Goal: Navigation & Orientation: Find specific page/section

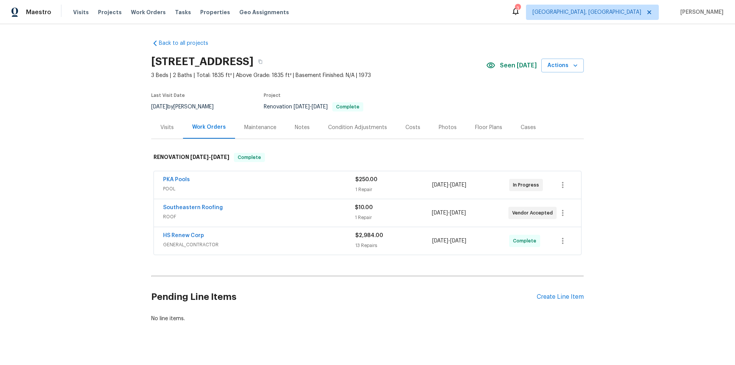
click at [111, 201] on div "Back to all projects 7019 10th St S, Saint Petersburg, FL 33705 3 Beds | 2 Bath…" at bounding box center [367, 194] width 735 height 341
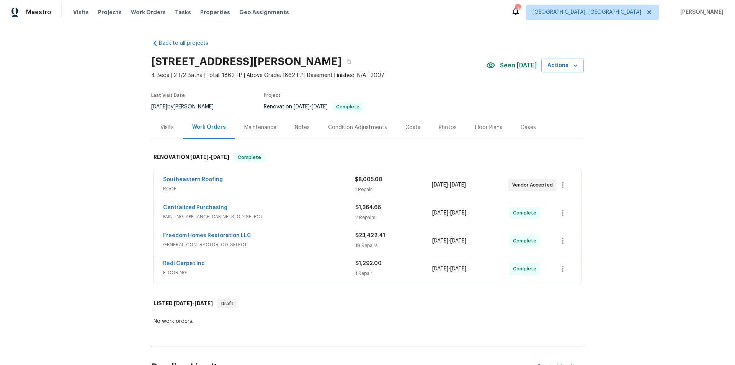
click at [84, 159] on div "Back to all projects 9719 Maxson Dr, Land O Lakes, FL 34638 4 Beds | 2 1/2 Bath…" at bounding box center [367, 194] width 735 height 341
click at [113, 154] on div "Back to all projects 9719 Maxson Dr, Land O Lakes, FL 34638 4 Beds | 2 1/2 Bath…" at bounding box center [367, 194] width 735 height 341
click at [133, 136] on div "Back to all projects 9719 Maxson Dr, Land O Lakes, FL 34638 4 Beds | 2 1/2 Bath…" at bounding box center [367, 194] width 735 height 341
click at [108, 139] on div "Back to all projects 9719 Maxson Dr, Land O Lakes, FL 34638 4 Beds | 2 1/2 Bath…" at bounding box center [367, 194] width 735 height 341
click at [101, 63] on div "Back to all projects 9719 Maxson Dr, Land O Lakes, FL 34638 4 Beds | 2 1/2 Bath…" at bounding box center [367, 194] width 735 height 341
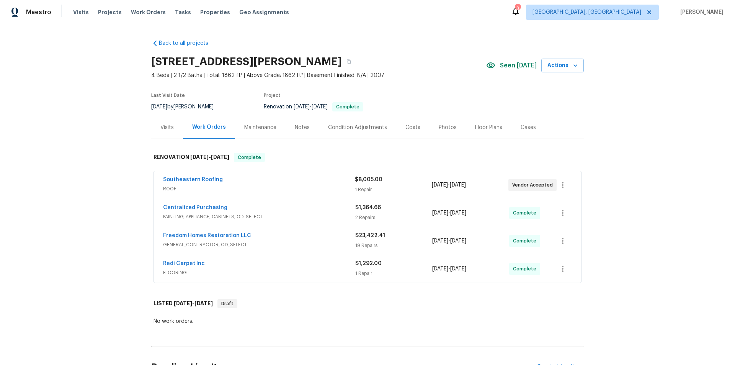
click at [114, 90] on div "Back to all projects 9719 Maxson Dr, Land O Lakes, FL 34638 4 Beds | 2 1/2 Bath…" at bounding box center [367, 194] width 735 height 341
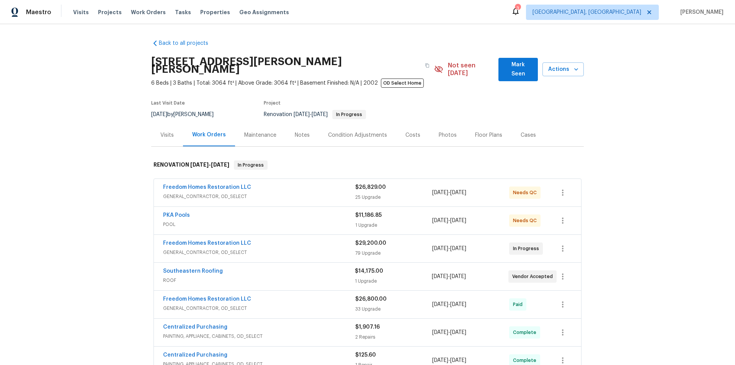
click at [117, 174] on div "Back to all projects [STREET_ADDRESS][PERSON_NAME] 6 Beds | 3 Baths | Total: 30…" at bounding box center [367, 194] width 735 height 341
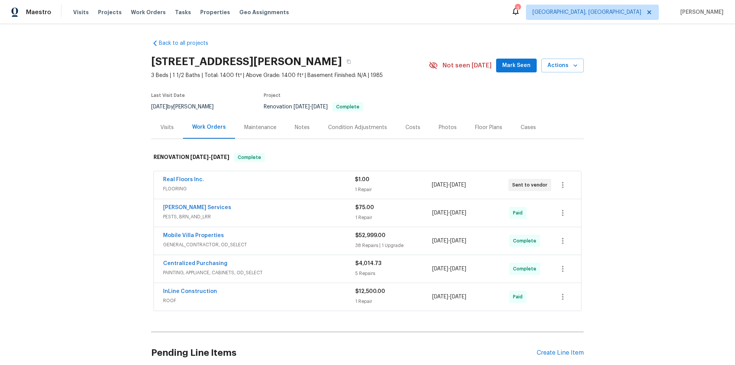
click at [108, 191] on div "Back to all projects 807 Old Darby St, Seffner, FL 33584 3 Beds | 1 1/2 Baths |…" at bounding box center [367, 194] width 735 height 341
drag, startPoint x: 78, startPoint y: 155, endPoint x: 72, endPoint y: 159, distance: 6.9
click at [73, 159] on div "Back to all projects 807 Old Darby St, Seffner, FL 33584 3 Beds | 1 1/2 Baths |…" at bounding box center [367, 194] width 735 height 341
click at [72, 177] on div "Back to all projects 807 Old Darby St, Seffner, FL 33584 3 Beds | 1 1/2 Baths |…" at bounding box center [367, 194] width 735 height 341
drag, startPoint x: 95, startPoint y: 211, endPoint x: 100, endPoint y: 210, distance: 5.6
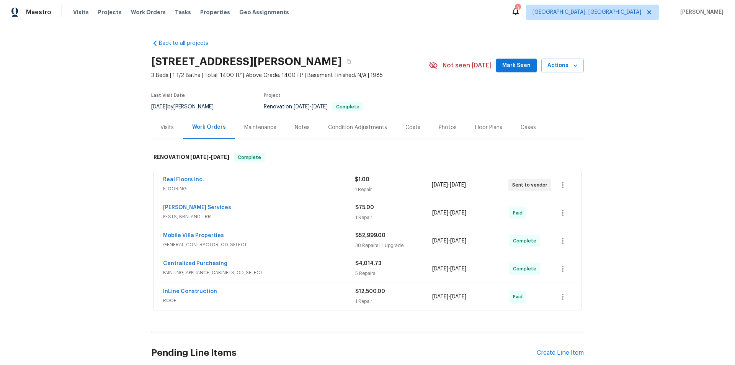
click at [100, 210] on div "Back to all projects 807 Old Darby St, Seffner, FL 33584 3 Beds | 1 1/2 Baths |…" at bounding box center [367, 194] width 735 height 341
click at [80, 194] on div "Back to all projects 807 Old Darby St, Seffner, FL 33584 3 Beds | 1 1/2 Baths |…" at bounding box center [367, 194] width 735 height 341
click at [107, 122] on div "Back to all projects 807 Old Darby St, Seffner, FL 33584 3 Beds | 1 1/2 Baths |…" at bounding box center [367, 194] width 735 height 341
click at [88, 160] on div "Back to all projects 807 Old Darby St, Seffner, FL 33584 3 Beds | 1 1/2 Baths |…" at bounding box center [367, 194] width 735 height 341
click at [106, 119] on div "Back to all projects 807 Old Darby St, Seffner, FL 33584 3 Beds | 1 1/2 Baths |…" at bounding box center [367, 194] width 735 height 341
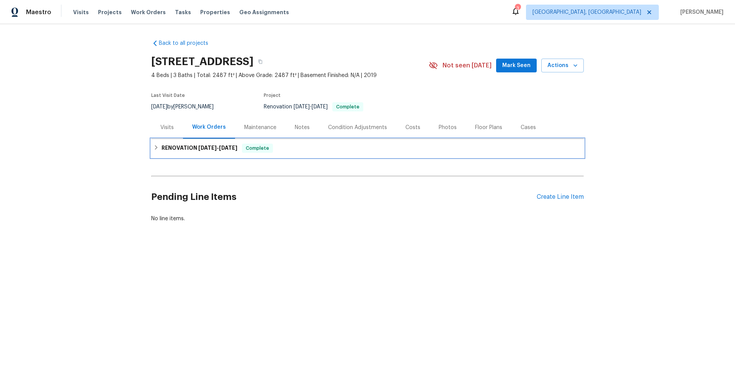
click at [167, 148] on h6 "RENOVATION 9/9/25 - 9/12/25" at bounding box center [200, 148] width 76 height 9
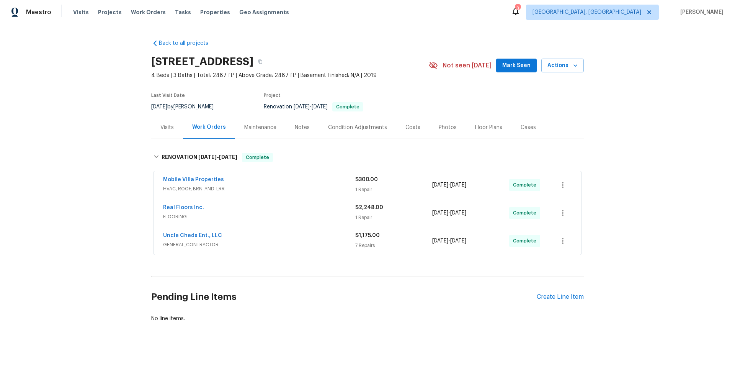
click at [108, 135] on div "Back to all projects 705 Winterside Dr, Apollo Beach, FL 33572 4 Beds | 3 Baths…" at bounding box center [367, 194] width 735 height 341
click at [87, 119] on div "Back to all projects 705 Winterside Dr, Apollo Beach, FL 33572 4 Beds | 3 Baths…" at bounding box center [367, 194] width 735 height 341
click at [83, 94] on div "Back to all projects 705 Winterside Dr, Apollo Beach, FL 33572 4 Beds | 3 Baths…" at bounding box center [367, 194] width 735 height 341
click at [93, 125] on div "Back to all projects 705 Winterside Dr, Apollo Beach, FL 33572 4 Beds | 3 Baths…" at bounding box center [367, 194] width 735 height 341
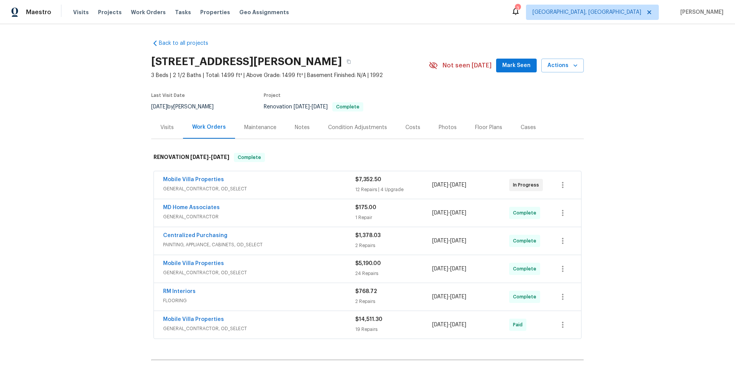
click at [94, 135] on div "Back to all projects [STREET_ADDRESS][PERSON_NAME] 3 Beds | 2 1/2 Baths | Total…" at bounding box center [367, 194] width 735 height 341
click at [108, 134] on div "Back to all projects 5198 Moeller Ave, Sarasota, FL 34233 3 Beds | 2 1/2 Baths …" at bounding box center [367, 194] width 735 height 341
click at [78, 167] on div "Back to all projects 5198 Moeller Ave, Sarasota, FL 34233 3 Beds | 2 1/2 Baths …" at bounding box center [367, 194] width 735 height 341
click at [97, 136] on div "Back to all projects 5198 Moeller Ave, Sarasota, FL 34233 3 Beds | 2 1/2 Baths …" at bounding box center [367, 194] width 735 height 341
click at [102, 185] on div "Back to all projects 5198 Moeller Ave, Sarasota, FL 34233 3 Beds | 2 1/2 Baths …" at bounding box center [367, 194] width 735 height 341
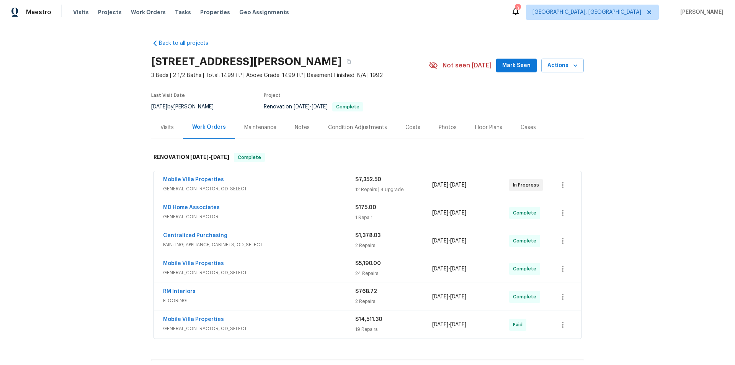
click at [86, 175] on div "Back to all projects 5198 Moeller Ave, Sarasota, FL 34233 3 Beds | 2 1/2 Baths …" at bounding box center [367, 194] width 735 height 341
click at [114, 119] on div "Back to all projects 5198 Moeller Ave, Sarasota, FL 34233 3 Beds | 2 1/2 Baths …" at bounding box center [367, 194] width 735 height 341
click at [96, 157] on div "Back to all projects 5198 Moeller Ave, Sarasota, FL 34233 3 Beds | 2 1/2 Baths …" at bounding box center [367, 194] width 735 height 341
click at [84, 148] on div "Back to all projects 5198 Moeller Ave, Sarasota, FL 34233 3 Beds | 2 1/2 Baths …" at bounding box center [367, 194] width 735 height 341
click at [100, 150] on div "Back to all projects 5198 Moeller Ave, Sarasota, FL 34233 3 Beds | 2 1/2 Baths …" at bounding box center [367, 194] width 735 height 341
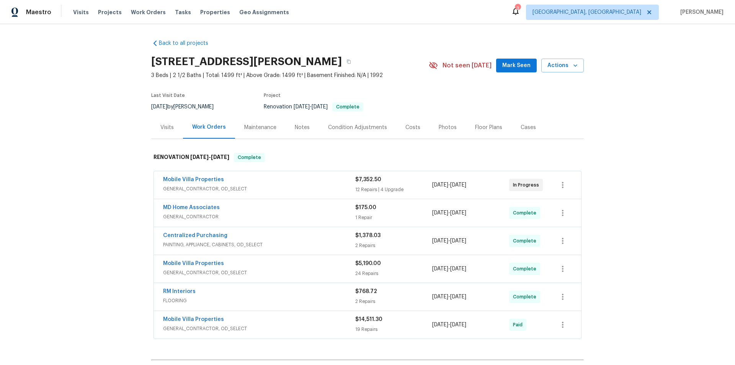
click at [99, 140] on div "Back to all projects 5198 Moeller Ave, Sarasota, FL 34233 3 Beds | 2 1/2 Baths …" at bounding box center [367, 194] width 735 height 341
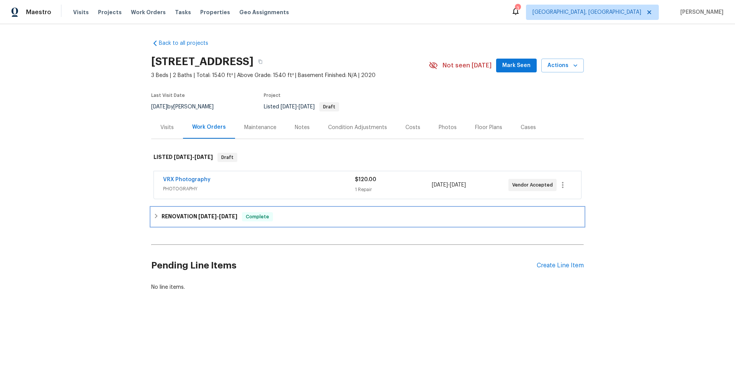
click at [166, 216] on h6 "RENOVATION 9/9/25 - 9/15/25" at bounding box center [200, 216] width 76 height 9
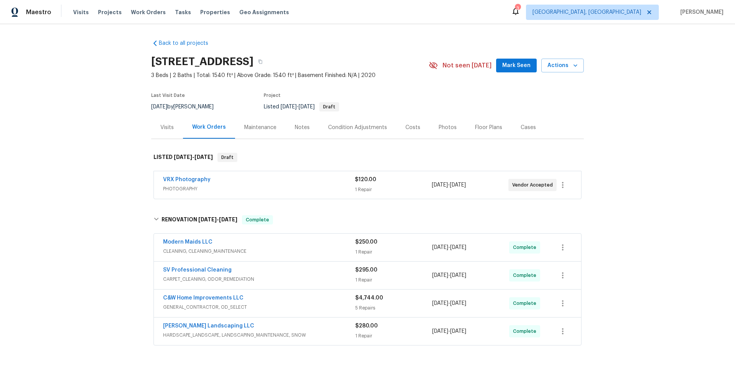
click at [82, 200] on div "Back to all projects 21822 Boneset Way, Germantown, MD 20876 3 Beds | 2 Baths |…" at bounding box center [367, 194] width 735 height 341
click at [106, 149] on div "Back to all projects 21822 Boneset Way, Germantown, MD 20876 3 Beds | 2 Baths |…" at bounding box center [367, 194] width 735 height 341
click at [82, 143] on div "Back to all projects 21822 Boneset Way, Germantown, MD 20876 3 Beds | 2 Baths |…" at bounding box center [367, 194] width 735 height 341
click at [113, 141] on div "Back to all projects 21822 Boneset Way, Germantown, MD 20876 3 Beds | 2 Baths |…" at bounding box center [367, 194] width 735 height 341
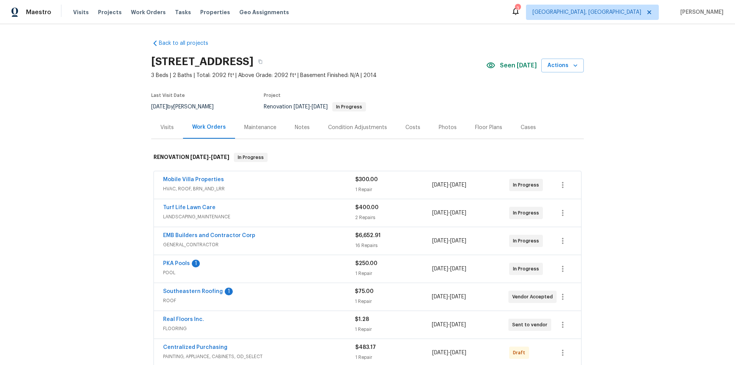
click at [106, 157] on div "Back to all projects [STREET_ADDRESS] 3 Beds | 2 Baths | Total: 2092 ft² | Abov…" at bounding box center [367, 194] width 735 height 341
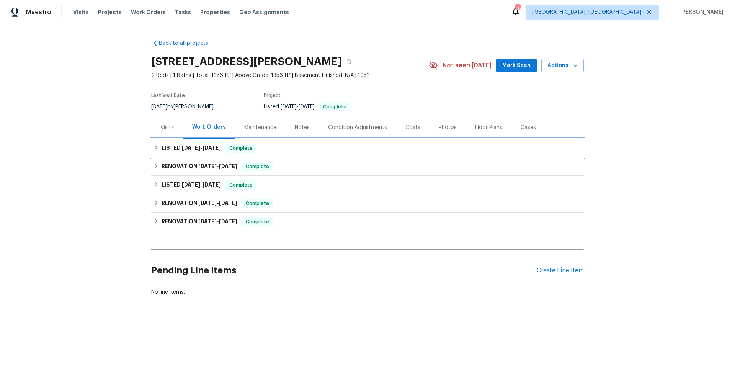
click at [194, 154] on div "LISTED [DATE] - [DATE] Complete" at bounding box center [367, 148] width 433 height 18
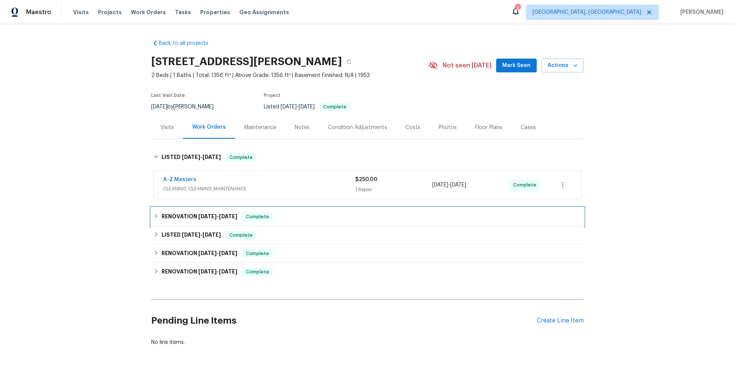
click at [198, 216] on span "[DATE]" at bounding box center [207, 216] width 18 height 5
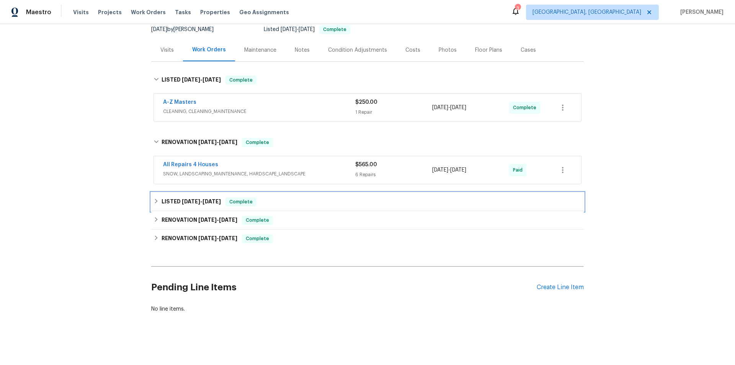
click at [192, 199] on span "[DATE]" at bounding box center [191, 201] width 18 height 5
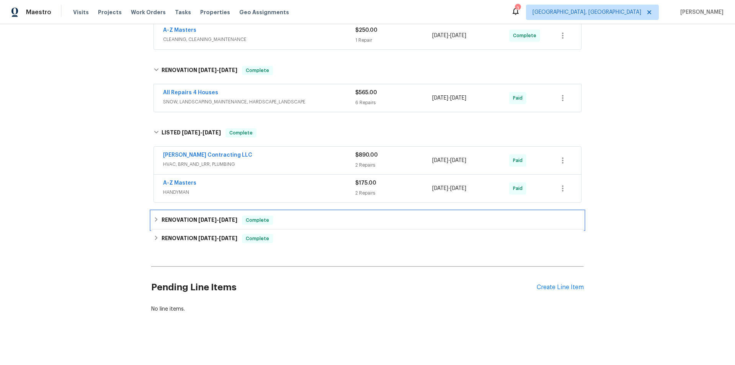
drag, startPoint x: 199, startPoint y: 210, endPoint x: 202, endPoint y: 226, distance: 15.9
click at [199, 216] on h6 "RENOVATION 7/8/25 - 7/8/25" at bounding box center [200, 220] width 76 height 9
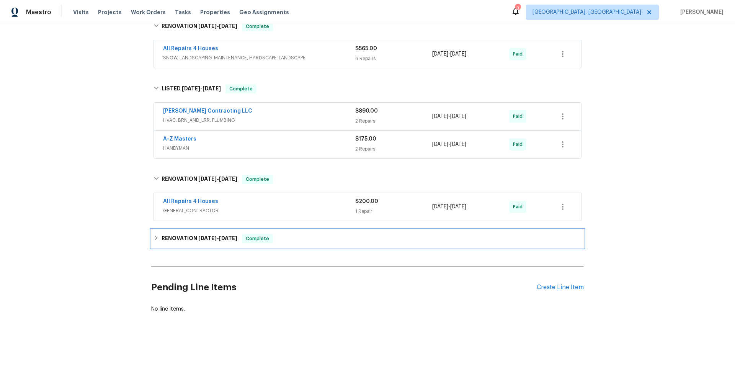
click at [189, 239] on h6 "RENOVATION 6/5/25 - 7/3/25" at bounding box center [200, 238] width 76 height 9
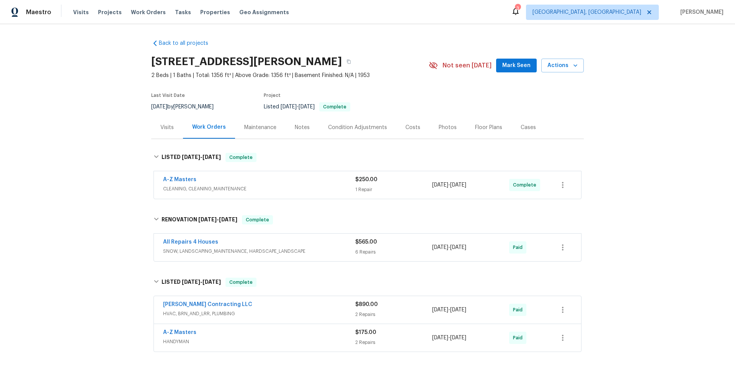
click at [85, 100] on div "Back to all projects 614 Conover Ln, Saint Louis, MO 63126 2 Beds | 1 Baths | T…" at bounding box center [367, 194] width 735 height 341
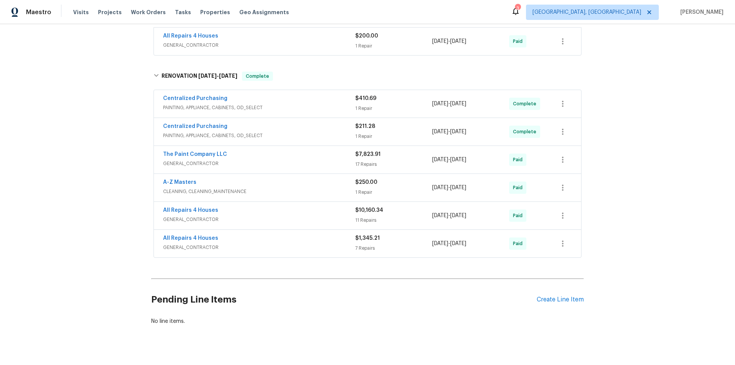
click at [126, 97] on div "Back to all projects 614 Conover Ln, Saint Louis, MO 63126 2 Beds | 1 Baths | T…" at bounding box center [367, 194] width 735 height 341
click at [103, 177] on div "Back to all projects 614 Conover Ln, Saint Louis, MO 63126 2 Beds | 1 Baths | T…" at bounding box center [367, 194] width 735 height 341
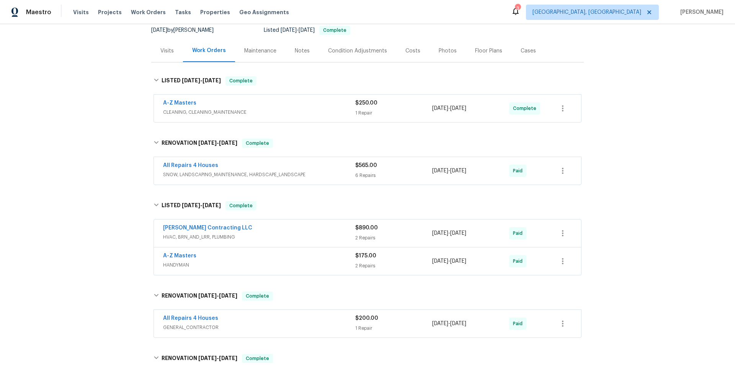
scroll to position [0, 0]
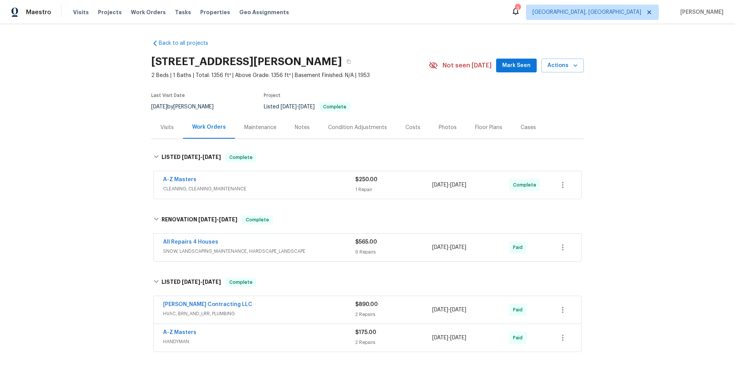
click at [98, 175] on div "Back to all projects 614 Conover Ln, Saint Louis, MO 63126 2 Beds | 1 Baths | T…" at bounding box center [367, 194] width 735 height 341
click at [106, 201] on div "Back to all projects 614 Conover Ln, Saint Louis, MO 63126 2 Beds | 1 Baths | T…" at bounding box center [367, 194] width 735 height 341
click at [68, 204] on div "Back to all projects 614 Conover Ln, Saint Louis, MO 63126 2 Beds | 1 Baths | T…" at bounding box center [367, 194] width 735 height 341
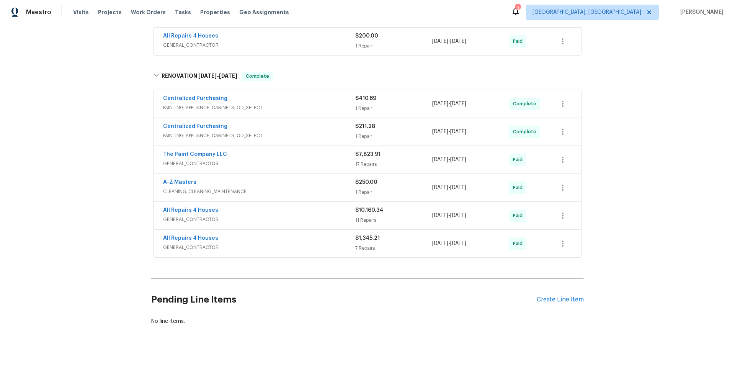
scroll to position [359, 0]
click at [77, 199] on div "Back to all projects 614 Conover Ln, Saint Louis, MO 63126 2 Beds | 1 Baths | T…" at bounding box center [367, 194] width 735 height 341
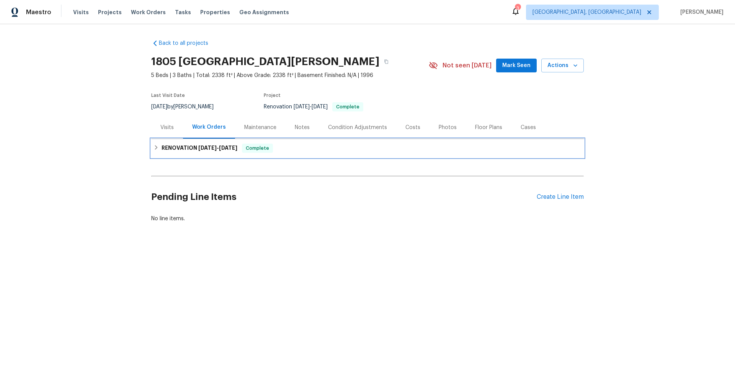
drag, startPoint x: 197, startPoint y: 152, endPoint x: 196, endPoint y: 162, distance: 10.4
click at [198, 152] on h6 "RENOVATION [DATE] - [DATE]" at bounding box center [200, 148] width 76 height 9
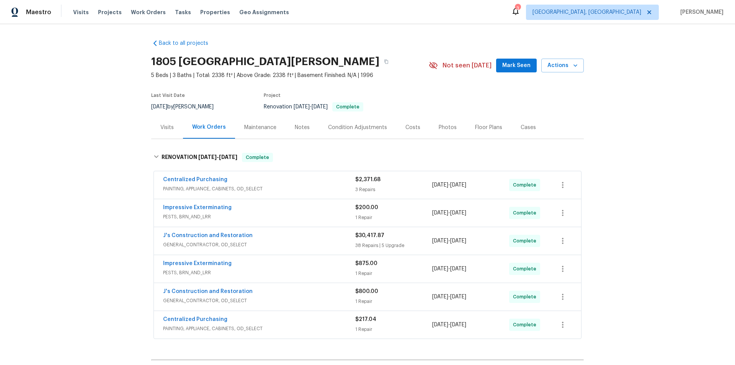
click at [105, 149] on div "Back to all projects [STREET_ADDRESS][PERSON_NAME] 5 Beds | 3 Baths | Total: 23…" at bounding box center [367, 194] width 735 height 341
click at [126, 139] on div "Back to all projects [STREET_ADDRESS][PERSON_NAME] 5 Beds | 3 Baths | Total: 23…" at bounding box center [367, 194] width 735 height 341
click at [92, 150] on div "Back to all projects [STREET_ADDRESS][PERSON_NAME] 5 Beds | 3 Baths | Total: 23…" at bounding box center [367, 194] width 735 height 341
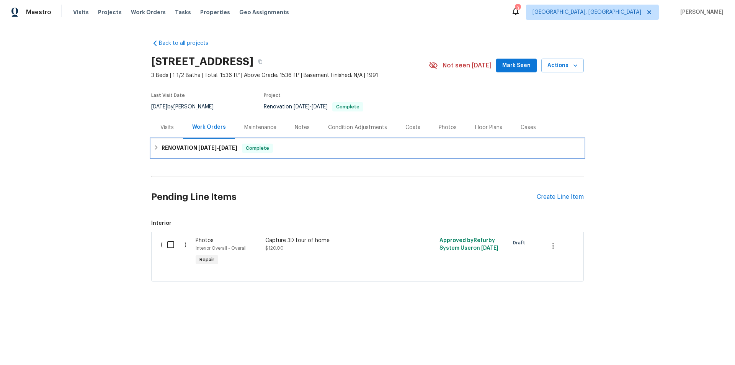
click at [154, 144] on div "RENOVATION [DATE] - [DATE] Complete" at bounding box center [368, 148] width 428 height 9
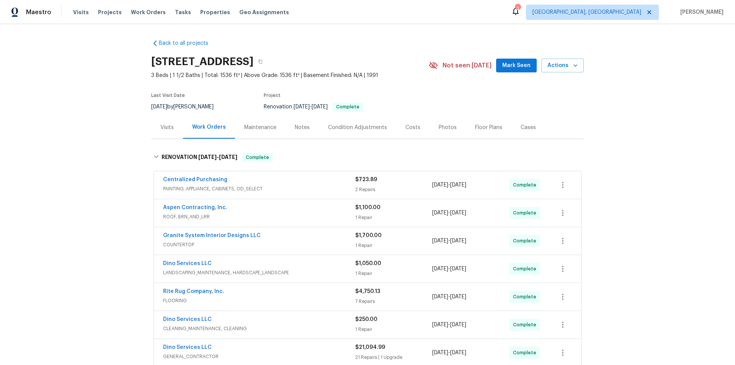
click at [113, 150] on div "Back to all projects [STREET_ADDRESS] 3 Beds | 1 1/2 Baths | Total: 1536 ft² | …" at bounding box center [367, 194] width 735 height 341
click at [114, 143] on div "Back to all projects [STREET_ADDRESS] 3 Beds | 1 1/2 Baths | Total: 1536 ft² | …" at bounding box center [367, 194] width 735 height 341
click at [93, 198] on div "Back to all projects [STREET_ADDRESS] 3 Beds | 1 1/2 Baths | Total: 1536 ft² | …" at bounding box center [367, 194] width 735 height 341
click at [62, 191] on div "Back to all projects [STREET_ADDRESS] 3 Beds | 1 1/2 Baths | Total: 1536 ft² | …" at bounding box center [367, 194] width 735 height 341
click at [107, 145] on div "Back to all projects [STREET_ADDRESS] 3 Beds | 1 1/2 Baths | Total: 1536 ft² | …" at bounding box center [367, 194] width 735 height 341
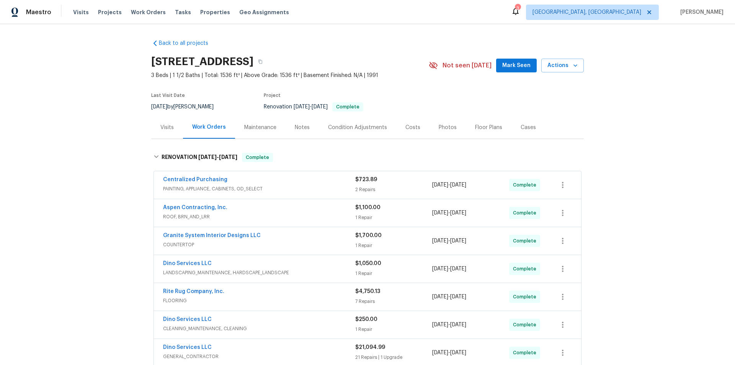
click at [67, 167] on div "Back to all projects 1617 Almond Creek Ct, Henrico, VA 23231 3 Beds | 1 1/2 Bat…" at bounding box center [367, 194] width 735 height 341
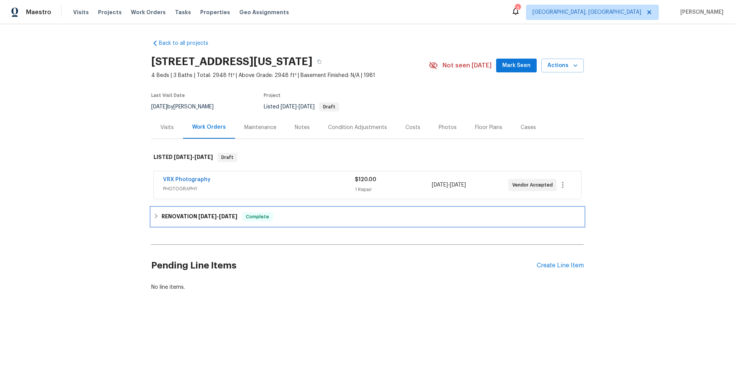
click at [179, 222] on div "RENOVATION 8/11/25 - 9/19/25 Complete" at bounding box center [367, 217] width 433 height 18
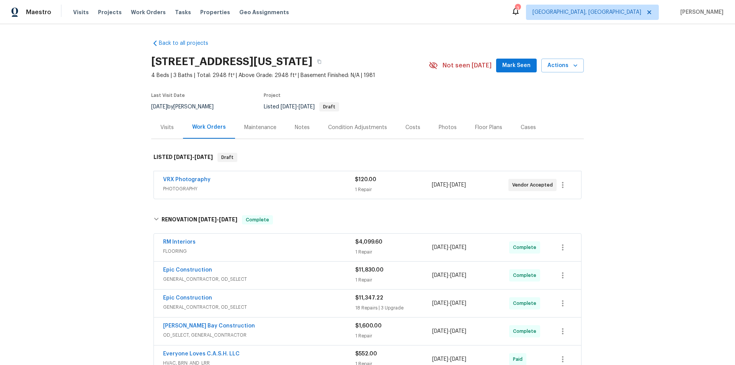
click at [84, 85] on div "Back to all projects 4044 Spyglass Rd, Oklahoma City, OK 73120 4 Beds | 3 Baths…" at bounding box center [367, 194] width 735 height 341
click at [78, 119] on div "Back to all projects 4044 Spyglass Rd, Oklahoma City, OK 73120 4 Beds | 3 Baths…" at bounding box center [367, 194] width 735 height 341
click at [73, 149] on div "Back to all projects 4044 Spyglass Rd, Oklahoma City, OK 73120 4 Beds | 3 Baths…" at bounding box center [367, 194] width 735 height 341
click at [98, 155] on div "Back to all projects 4044 Spyglass Rd, Oklahoma City, OK 73120 4 Beds | 3 Baths…" at bounding box center [367, 194] width 735 height 341
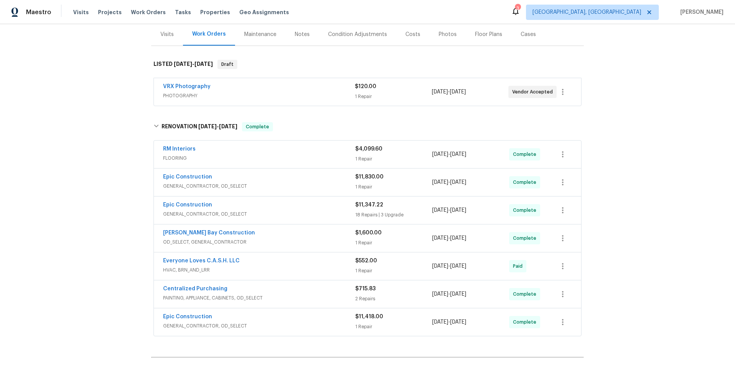
scroll to position [36, 0]
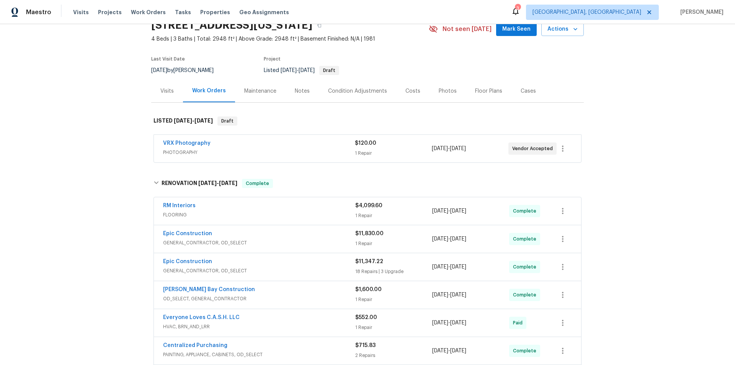
click at [88, 148] on div "Back to all projects 4044 Spyglass Rd, Oklahoma City, OK 73120 4 Beds | 3 Baths…" at bounding box center [367, 194] width 735 height 341
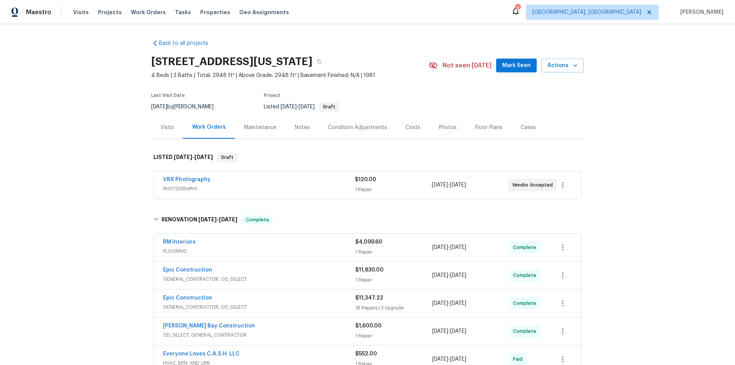
click at [107, 154] on div "Back to all projects 4044 Spyglass Rd, Oklahoma City, OK 73120 4 Beds | 3 Baths…" at bounding box center [367, 194] width 735 height 341
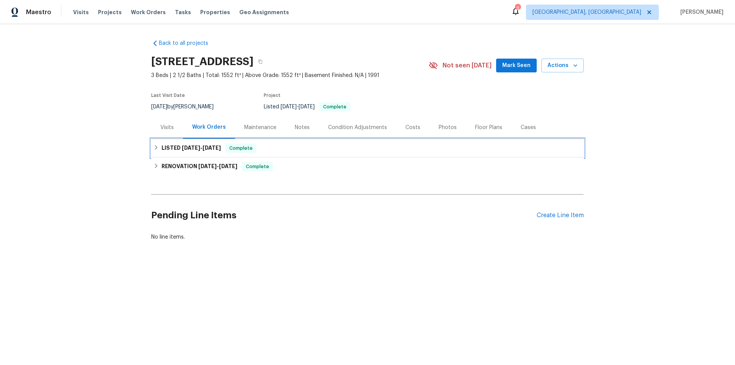
drag, startPoint x: 155, startPoint y: 150, endPoint x: 148, endPoint y: 158, distance: 10.8
click at [155, 150] on icon at bounding box center [156, 147] width 5 height 5
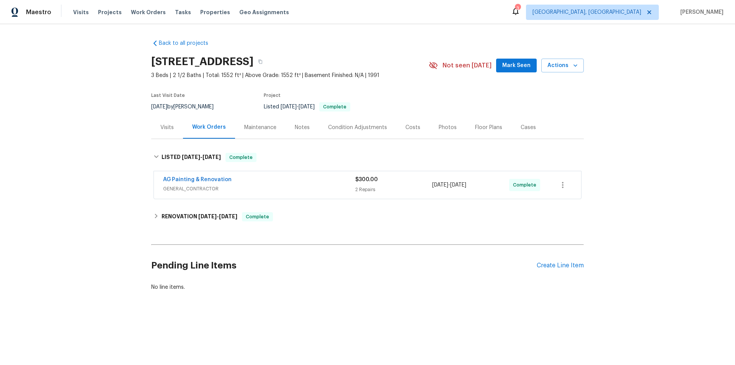
drag, startPoint x: 165, startPoint y: 203, endPoint x: 158, endPoint y: 218, distance: 17.3
click at [162, 208] on div "Back to all projects 4973 Royal Adelaide Way, Raleigh, NC 27604 3 Beds | 2 1/2 …" at bounding box center [367, 165] width 433 height 264
click at [158, 218] on div "RENOVATION 9/2/25 - 9/15/25 Complete" at bounding box center [368, 216] width 428 height 9
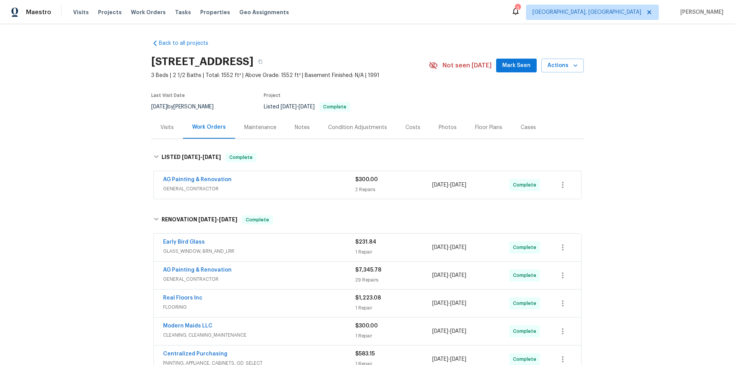
click at [118, 154] on div "Back to all projects 4973 Royal Adelaide Way, Raleigh, NC 27604 3 Beds | 2 1/2 …" at bounding box center [367, 194] width 735 height 341
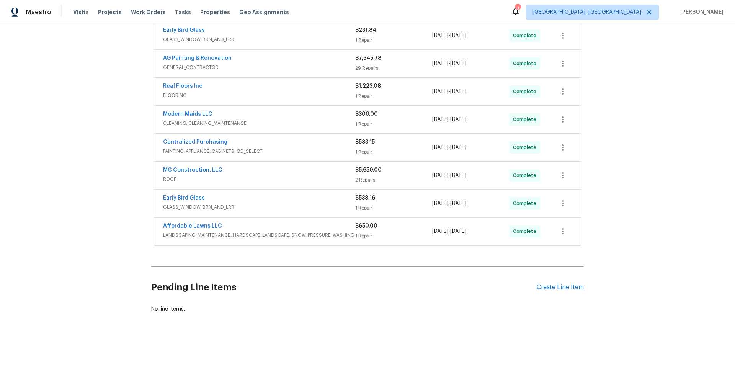
click at [105, 146] on div "Back to all projects 4973 Royal Adelaide Way, Raleigh, NC 27604 3 Beds | 2 1/2 …" at bounding box center [367, 194] width 735 height 341
click at [130, 164] on div "Back to all projects 4973 Royal Adelaide Way, Raleigh, NC 27604 3 Beds | 2 1/2 …" at bounding box center [367, 194] width 735 height 341
click at [90, 156] on div "Back to all projects 4973 Royal Adelaide Way, Raleigh, NC 27604 3 Beds | 2 1/2 …" at bounding box center [367, 194] width 735 height 341
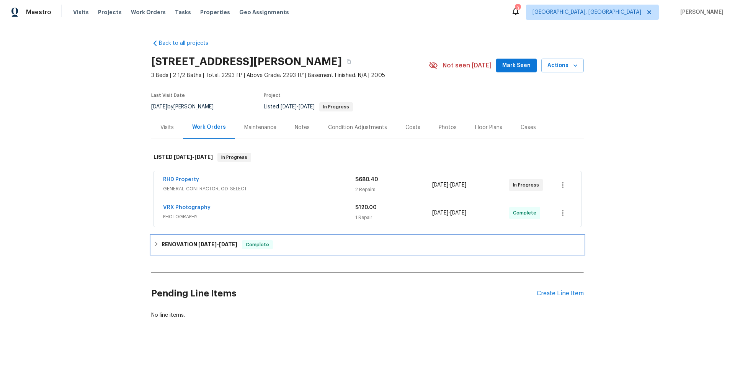
drag, startPoint x: 153, startPoint y: 242, endPoint x: 138, endPoint y: 227, distance: 20.8
click at [154, 242] on icon at bounding box center [156, 243] width 5 height 5
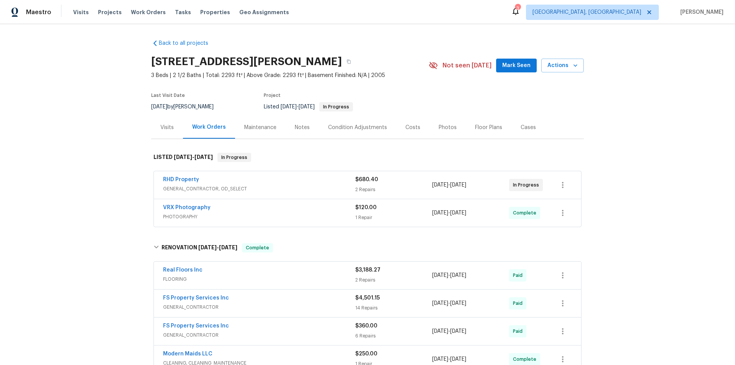
click at [122, 160] on div "Back to all projects 5163 Sandy Banks Rd, Raleigh, NC 27616 3 Beds | 2 1/2 Bath…" at bounding box center [367, 194] width 735 height 341
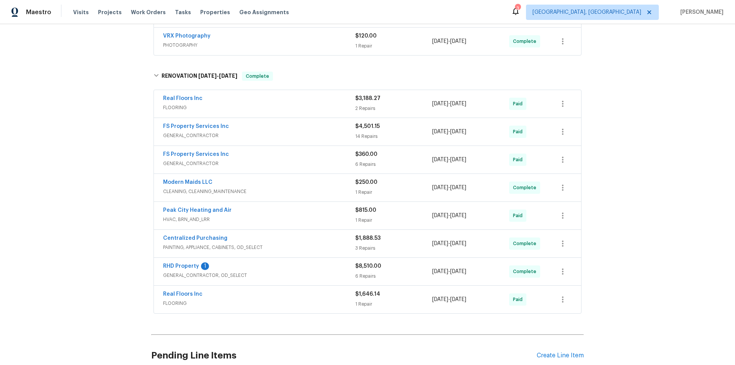
click at [66, 177] on div "Back to all projects 5163 Sandy Banks Rd, Raleigh, NC 27616 3 Beds | 2 1/2 Bath…" at bounding box center [367, 194] width 735 height 341
click at [85, 173] on div "Back to all projects 5163 Sandy Banks Rd, Raleigh, NC 27616 3 Beds | 2 1/2 Bath…" at bounding box center [367, 194] width 735 height 341
click at [39, 191] on div "Back to all projects 5163 Sandy Banks Rd, Raleigh, NC 27616 3 Beds | 2 1/2 Bath…" at bounding box center [367, 194] width 735 height 341
click at [90, 170] on div "Back to all projects 5163 Sandy Banks Rd, Raleigh, NC 27616 3 Beds | 2 1/2 Bath…" at bounding box center [367, 194] width 735 height 341
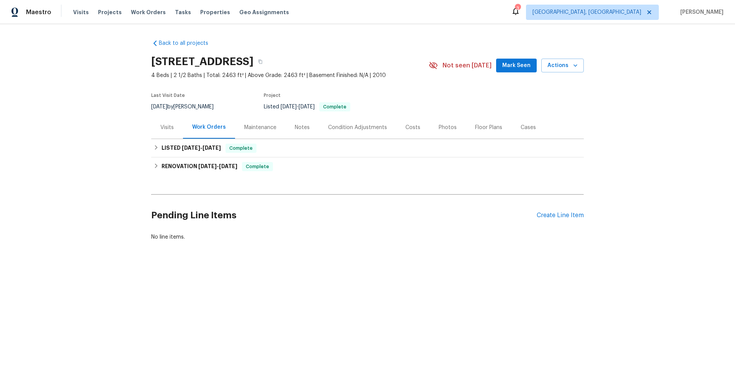
click at [177, 139] on div "LISTED [DATE] - [DATE] Complete VRX Photography PHOTOGRAPHY $120.00 1 Repair [D…" at bounding box center [367, 148] width 433 height 18
drag, startPoint x: 180, startPoint y: 142, endPoint x: 178, endPoint y: 148, distance: 6.6
click at [179, 143] on div "LISTED [DATE] - [DATE] Complete" at bounding box center [367, 148] width 433 height 18
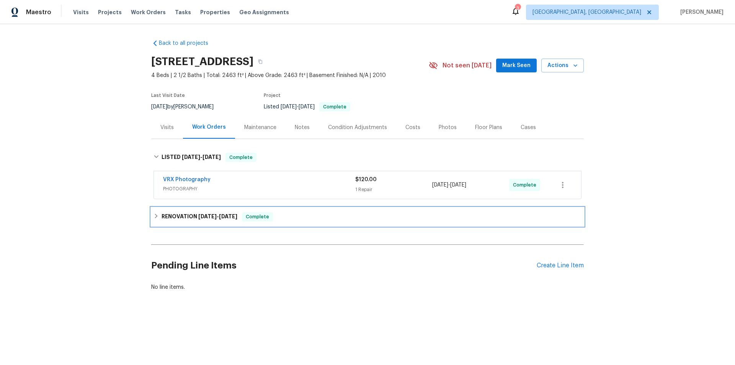
click at [168, 218] on h6 "RENOVATION [DATE] - [DATE]" at bounding box center [200, 216] width 76 height 9
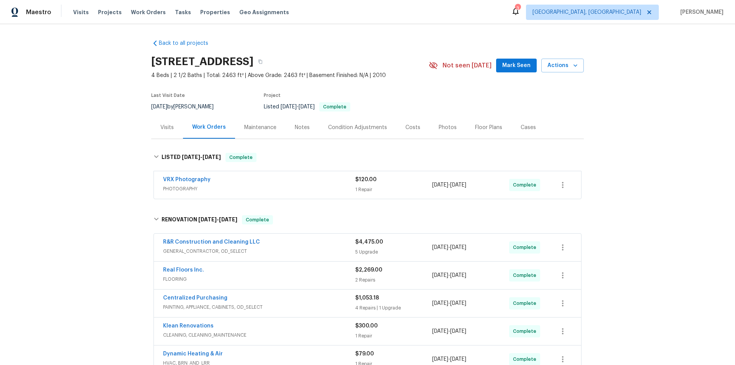
click at [113, 192] on div "Back to all projects [STREET_ADDRESS] 4 Beds | 2 1/2 Baths | Total: 2463 ft² | …" at bounding box center [367, 194] width 735 height 341
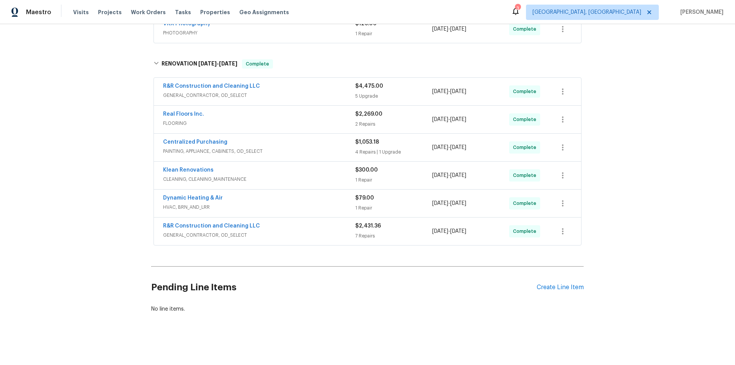
click at [92, 168] on div "Back to all projects [STREET_ADDRESS] 4 Beds | 2 1/2 Baths | Total: 2463 ft² | …" at bounding box center [367, 194] width 735 height 341
click at [72, 174] on div "Back to all projects [STREET_ADDRESS] 4 Beds | 2 1/2 Baths | Total: 2463 ft² | …" at bounding box center [367, 194] width 735 height 341
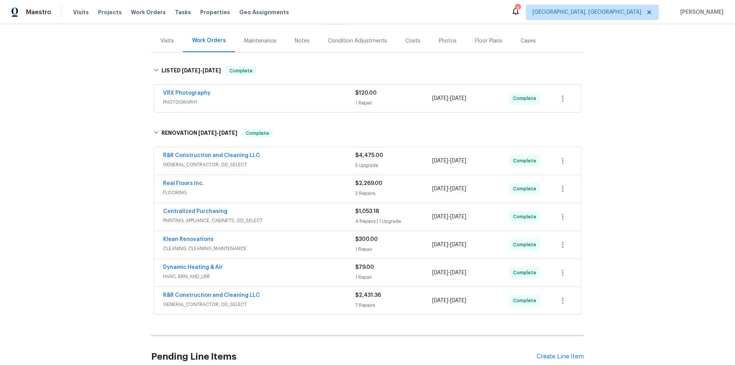
scroll to position [0, 0]
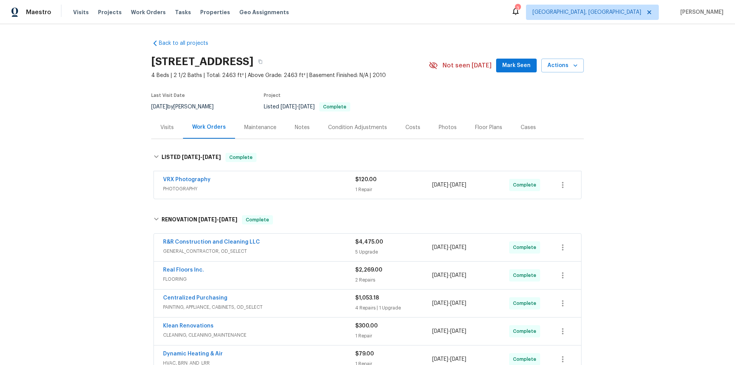
click at [114, 181] on div "Back to all projects 5361 Silver Thistle Ln, Saint Cloud, FL 34772 4 Beds | 2 1…" at bounding box center [367, 194] width 735 height 341
click at [106, 135] on div "Back to all projects 5361 Silver Thistle Ln, Saint Cloud, FL 34772 4 Beds | 2 1…" at bounding box center [367, 194] width 735 height 341
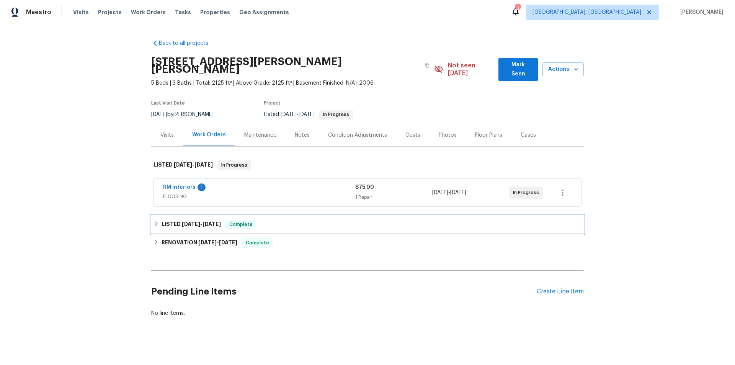
click at [160, 222] on div "LISTED [DATE] - [DATE] Complete" at bounding box center [367, 224] width 433 height 18
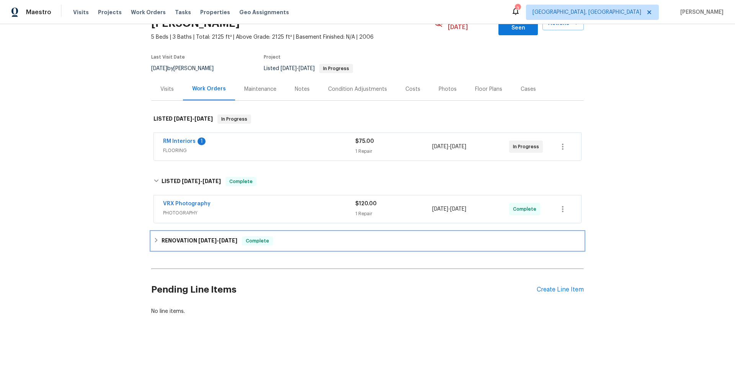
click at [162, 236] on h6 "RENOVATION [DATE] - [DATE]" at bounding box center [200, 240] width 76 height 9
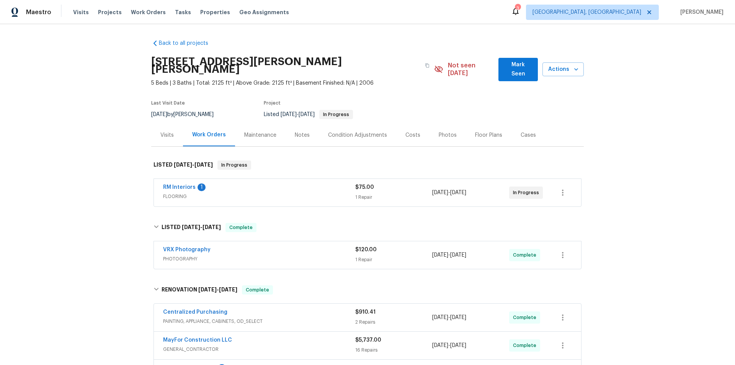
click at [113, 164] on div "Back to all projects [STREET_ADDRESS][PERSON_NAME] 5 Beds | 3 Baths | Total: 21…" at bounding box center [367, 194] width 735 height 341
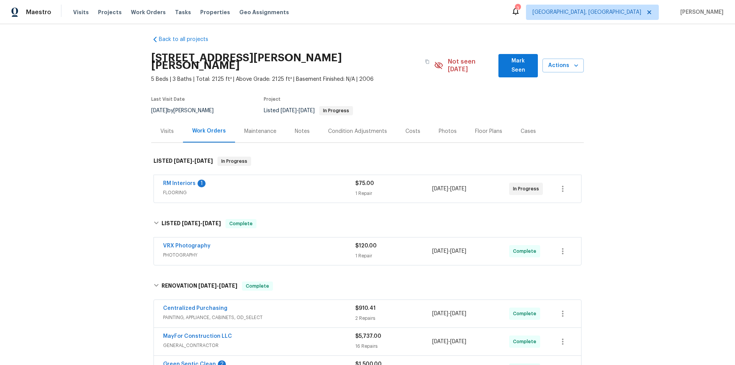
click at [105, 154] on div "Back to all projects 111 Cynthia Cir, Griffin, GA 30224 5 Beds | 3 Baths | Tota…" at bounding box center [367, 194] width 735 height 341
click at [101, 124] on div "Back to all projects 111 Cynthia Cir, Griffin, GA 30224 5 Beds | 3 Baths | Tota…" at bounding box center [367, 194] width 735 height 341
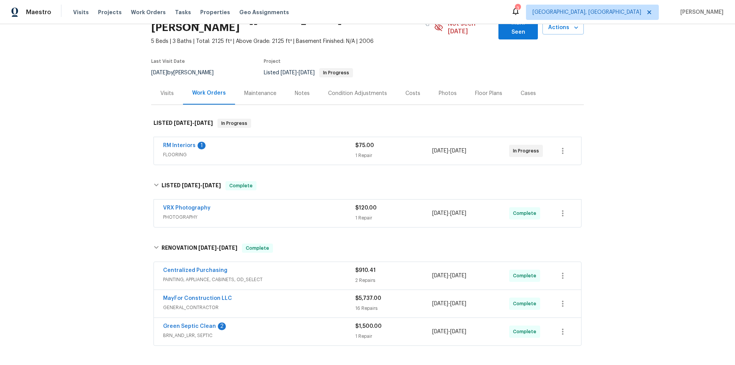
scroll to position [0, 0]
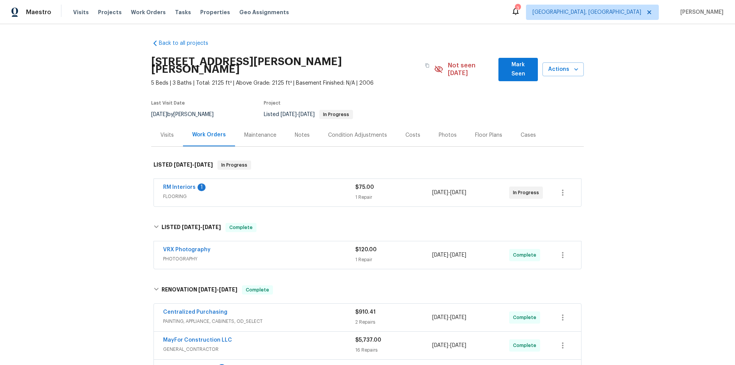
click at [73, 164] on div "Back to all projects 111 Cynthia Cir, Griffin, GA 30224 5 Beds | 3 Baths | Tota…" at bounding box center [367, 194] width 735 height 341
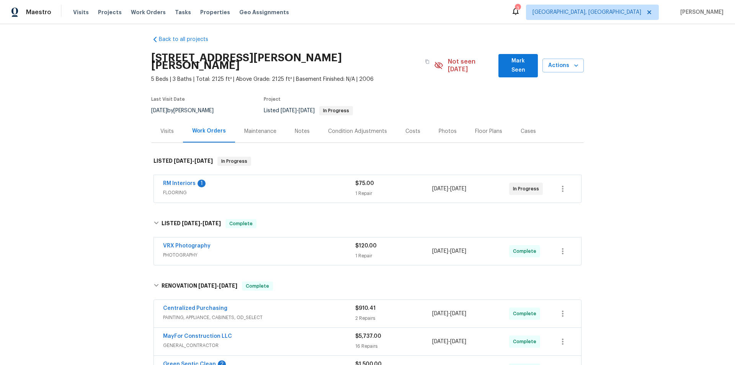
click at [94, 166] on div "Back to all projects 111 Cynthia Cir, Griffin, GA 30224 5 Beds | 3 Baths | Tota…" at bounding box center [367, 194] width 735 height 341
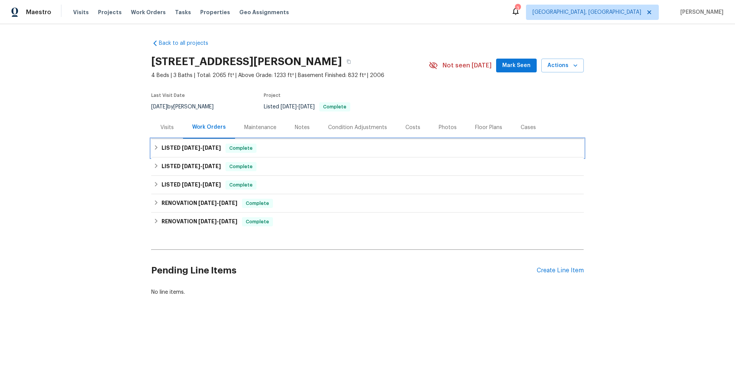
click at [185, 145] on h6 "LISTED [DATE] - [DATE]" at bounding box center [191, 148] width 59 height 9
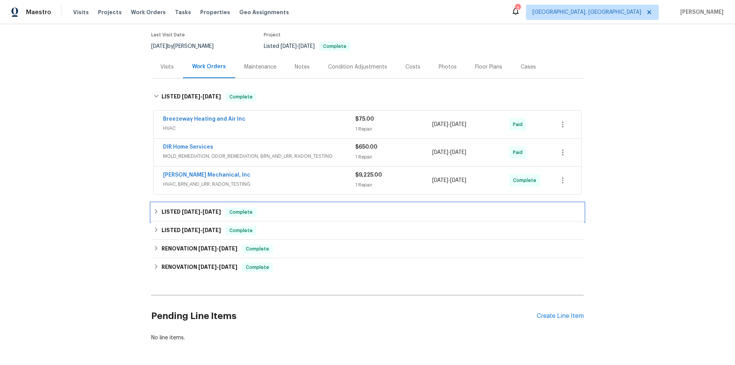
drag, startPoint x: 163, startPoint y: 204, endPoint x: 137, endPoint y: 198, distance: 26.5
click at [164, 204] on div "LISTED [DATE] - [DATE] Complete" at bounding box center [367, 212] width 433 height 18
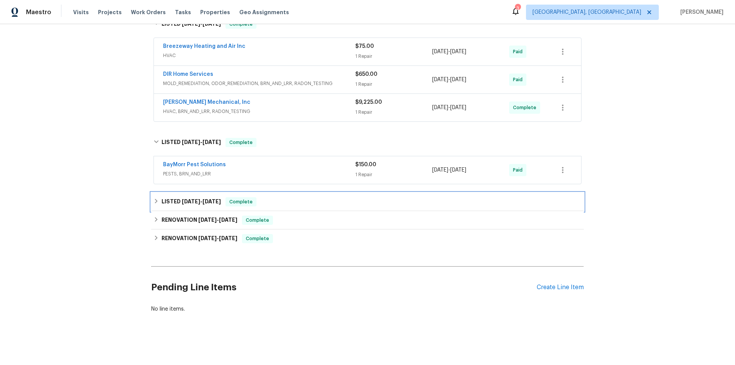
click at [157, 197] on div "LISTED [DATE] - [DATE] Complete" at bounding box center [368, 201] width 428 height 9
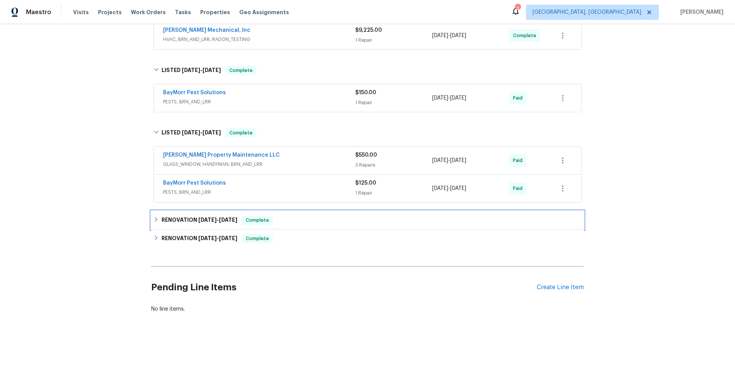
click at [158, 216] on div "RENOVATION 4/28/25 - 5/6/25 Complete" at bounding box center [368, 220] width 428 height 9
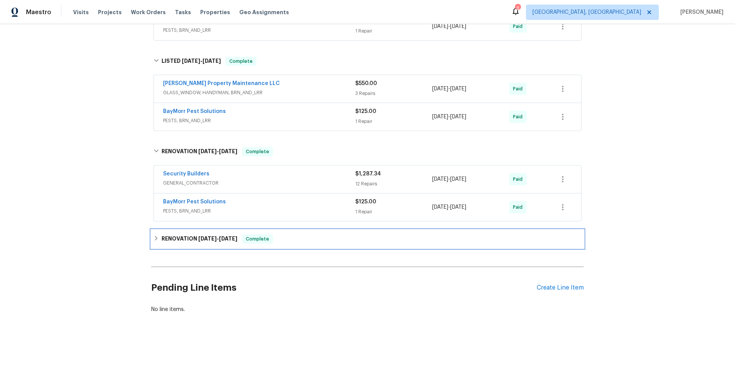
click at [161, 230] on div "RENOVATION 4/11/25 - 4/28/25 Complete" at bounding box center [367, 239] width 433 height 18
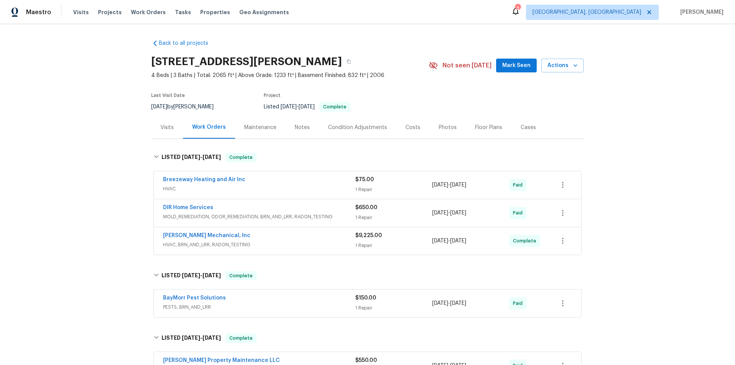
click at [111, 145] on div "Back to all projects 2997 Burton Cir, Gainesville, GA 30507 4 Beds | 3 Baths | …" at bounding box center [367, 194] width 735 height 341
click at [94, 174] on div "Back to all projects 2997 Burton Cir, Gainesville, GA 30507 4 Beds | 3 Baths | …" at bounding box center [367, 194] width 735 height 341
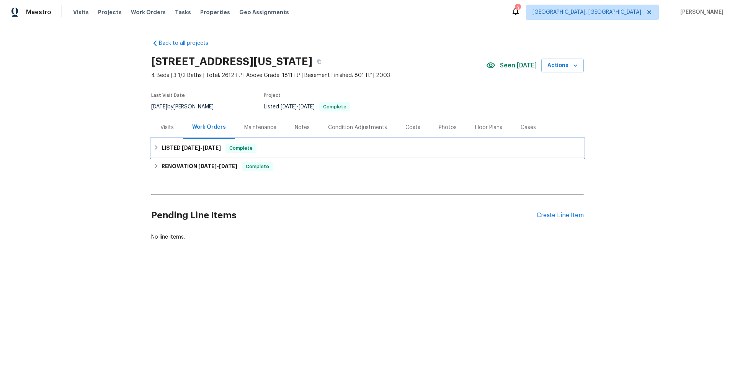
click at [175, 154] on div "LISTED [DATE] - [DATE] Complete" at bounding box center [367, 148] width 433 height 18
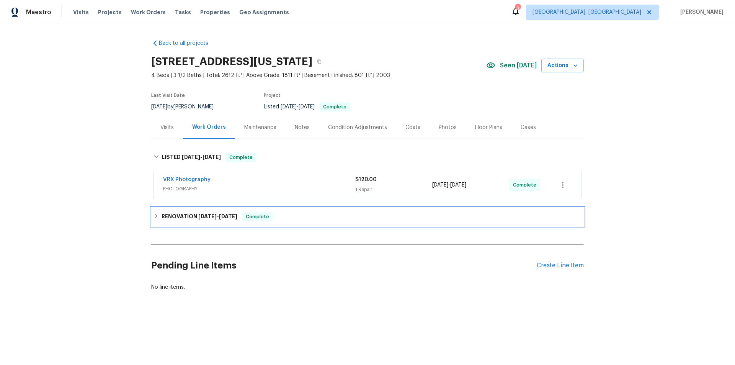
click at [170, 215] on h6 "RENOVATION [DATE] - [DATE]" at bounding box center [200, 216] width 76 height 9
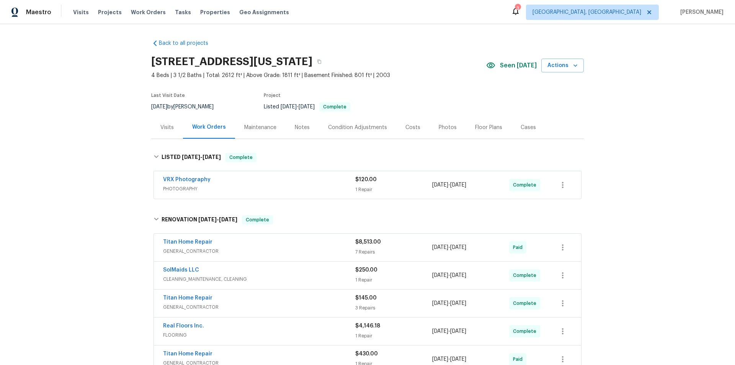
click at [106, 115] on div "Back to all projects [STREET_ADDRESS][US_STATE] 4 Beds | 3 1/2 Baths | Total: 2…" at bounding box center [367, 194] width 735 height 341
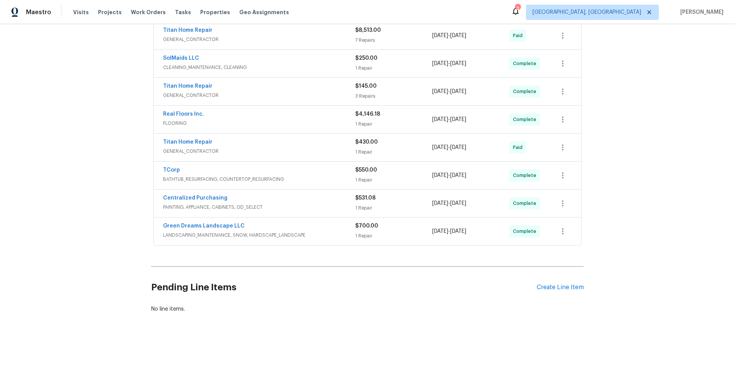
drag, startPoint x: 68, startPoint y: 208, endPoint x: 75, endPoint y: 206, distance: 7.4
click at [75, 206] on div "Back to all projects 3211 Poughkeepsie Dr, Colorado Springs, CO 80916 4 Beds | …" at bounding box center [367, 194] width 735 height 341
click at [89, 115] on div "Back to all projects 3211 Poughkeepsie Dr, Colorado Springs, CO 80916 4 Beds | …" at bounding box center [367, 194] width 735 height 341
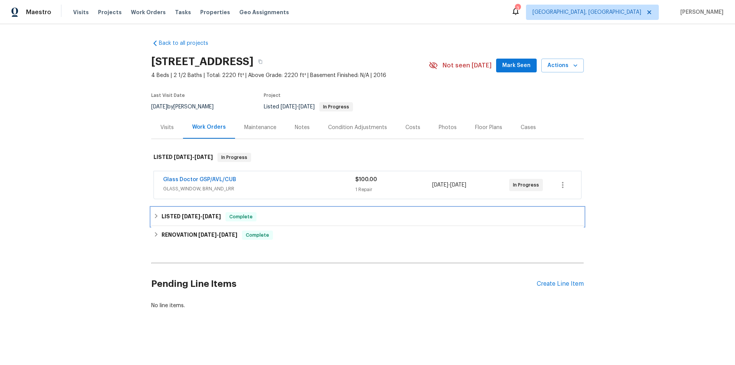
click at [161, 222] on div "LISTED [DATE] - [DATE] Complete" at bounding box center [367, 217] width 433 height 18
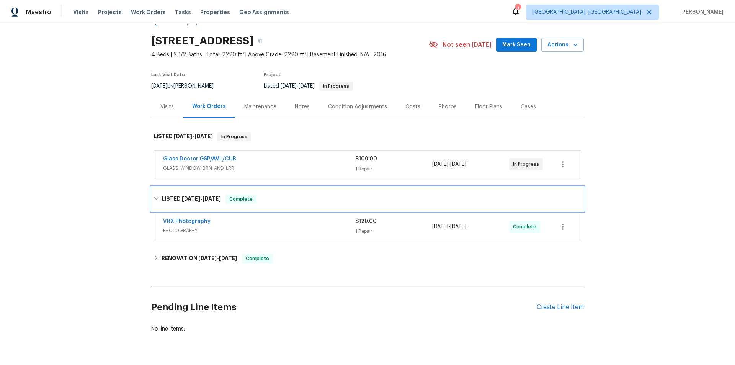
scroll to position [45, 0]
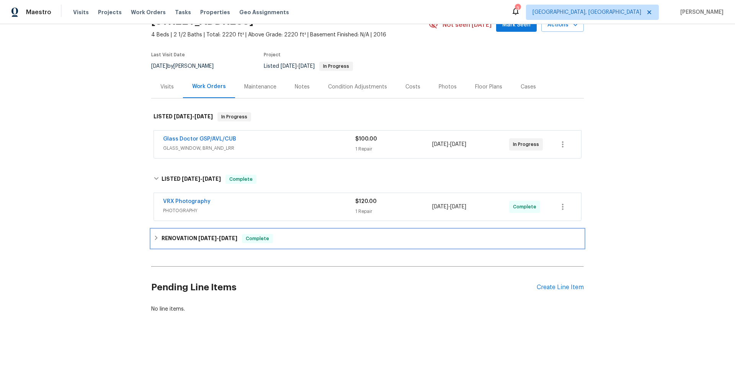
drag, startPoint x: 161, startPoint y: 236, endPoint x: 103, endPoint y: 209, distance: 63.9
click at [162, 235] on h6 "RENOVATION [DATE] - [DATE]" at bounding box center [200, 238] width 76 height 9
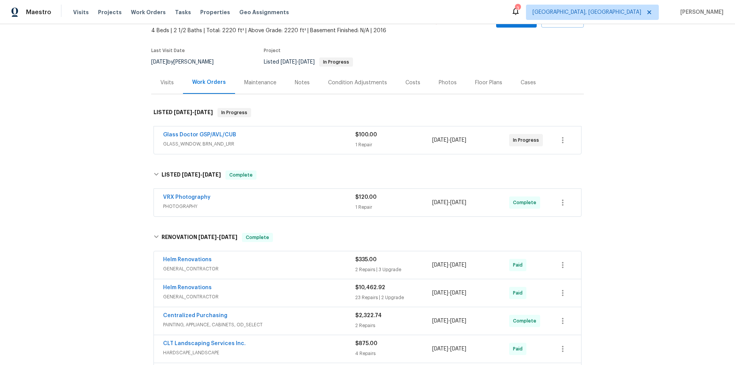
click at [103, 150] on div "Back to all projects [STREET_ADDRESS] 4 Beds | 2 1/2 Baths | Total: 2220 ft² | …" at bounding box center [367, 194] width 735 height 341
